Goal: Check status: Check status

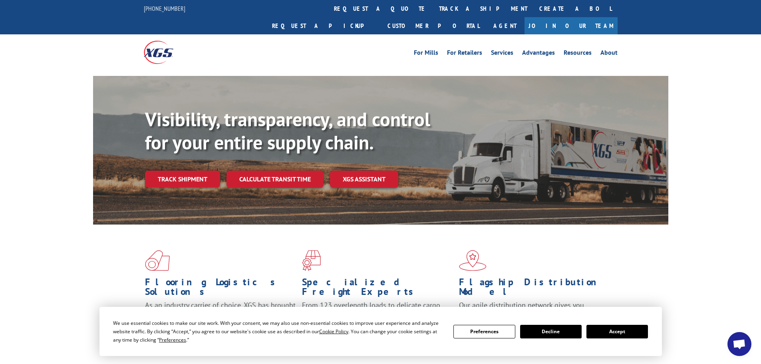
click at [608, 332] on button "Accept" at bounding box center [617, 332] width 62 height 14
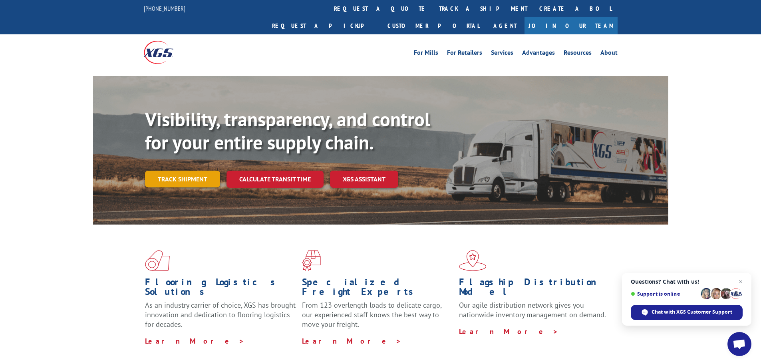
click at [195, 171] on link "Track shipment" at bounding box center [182, 179] width 75 height 17
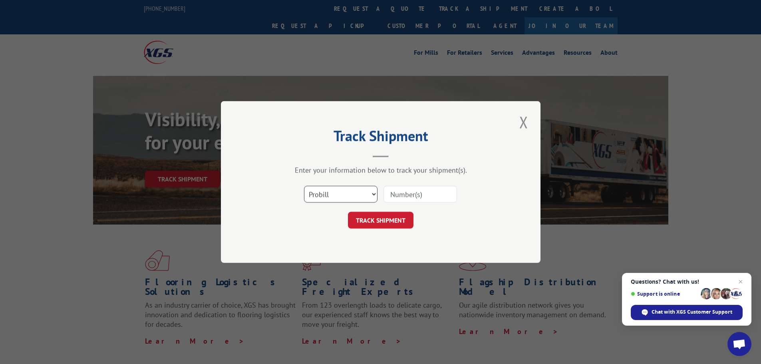
click at [355, 193] on select "Select category... Probill BOL PO" at bounding box center [340, 194] width 73 height 17
select select "po"
click at [304, 186] on select "Select category... Probill BOL PO" at bounding box center [340, 194] width 73 height 17
click at [401, 195] on input at bounding box center [419, 194] width 73 height 17
type input "72519954"
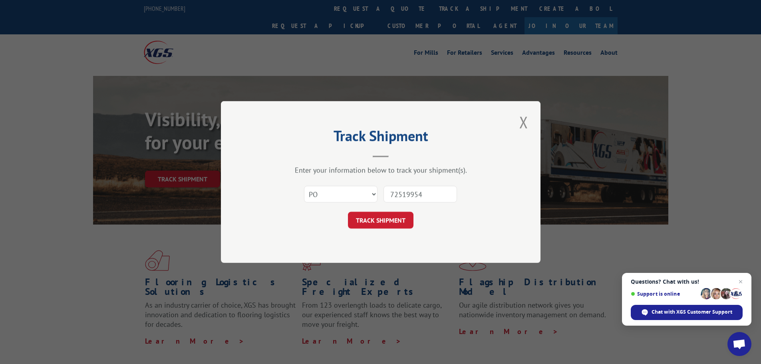
click at [348, 212] on button "TRACK SHIPMENT" at bounding box center [381, 220] width 66 height 17
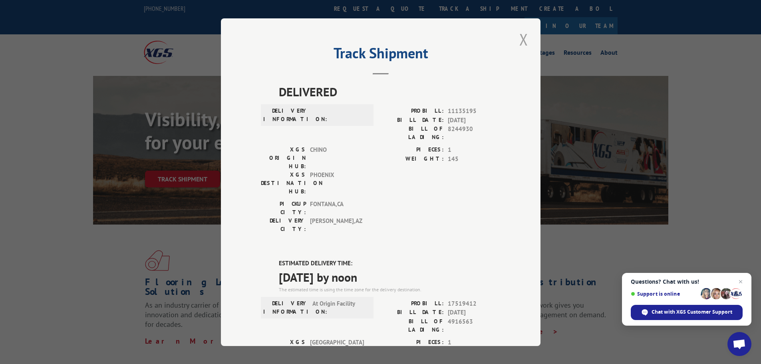
click at [517, 43] on button "Close modal" at bounding box center [524, 39] width 14 height 22
